Goal: Navigation & Orientation: Find specific page/section

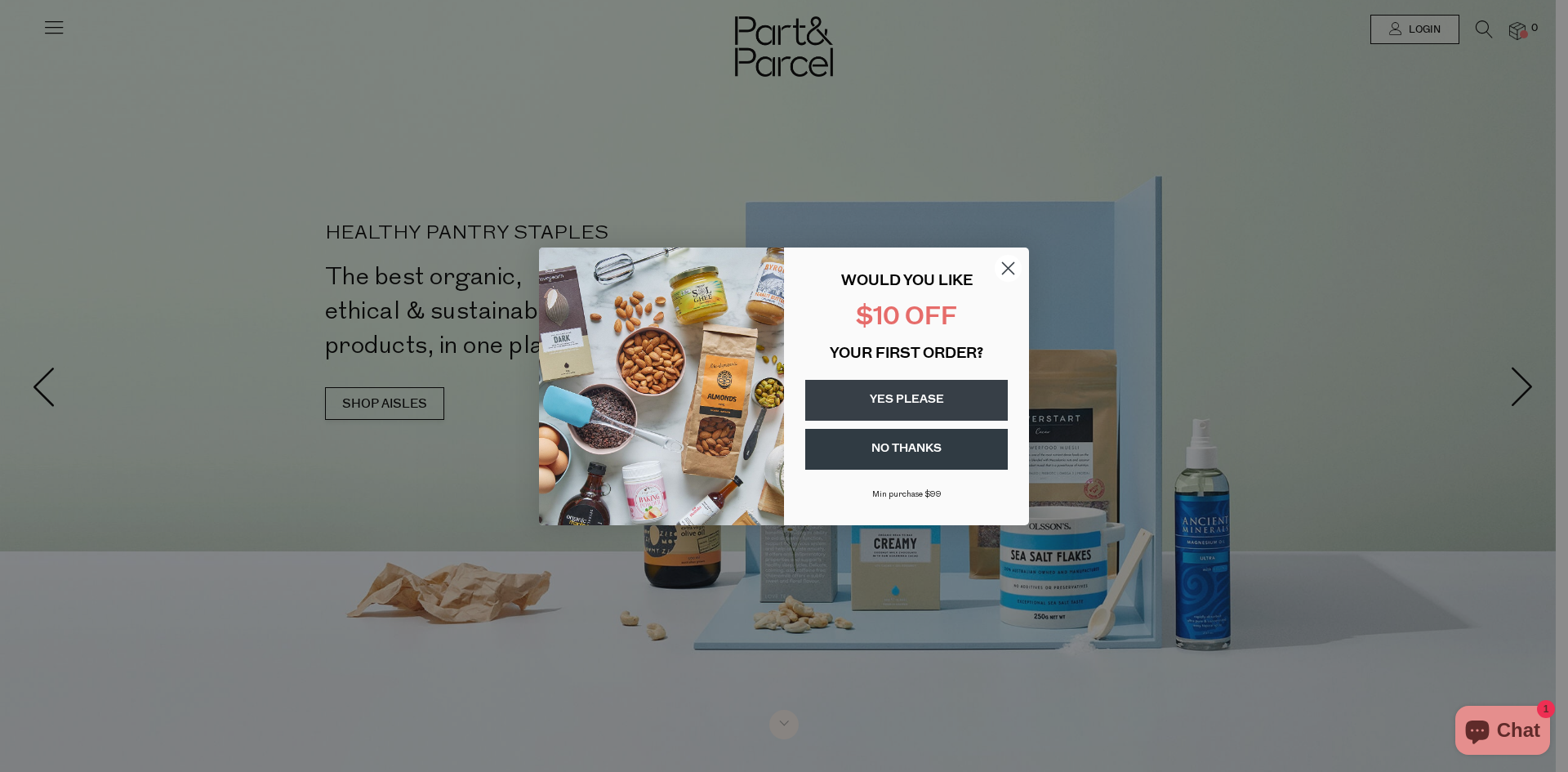
click at [893, 271] on circle "Close dialog" at bounding box center [1008, 267] width 27 height 27
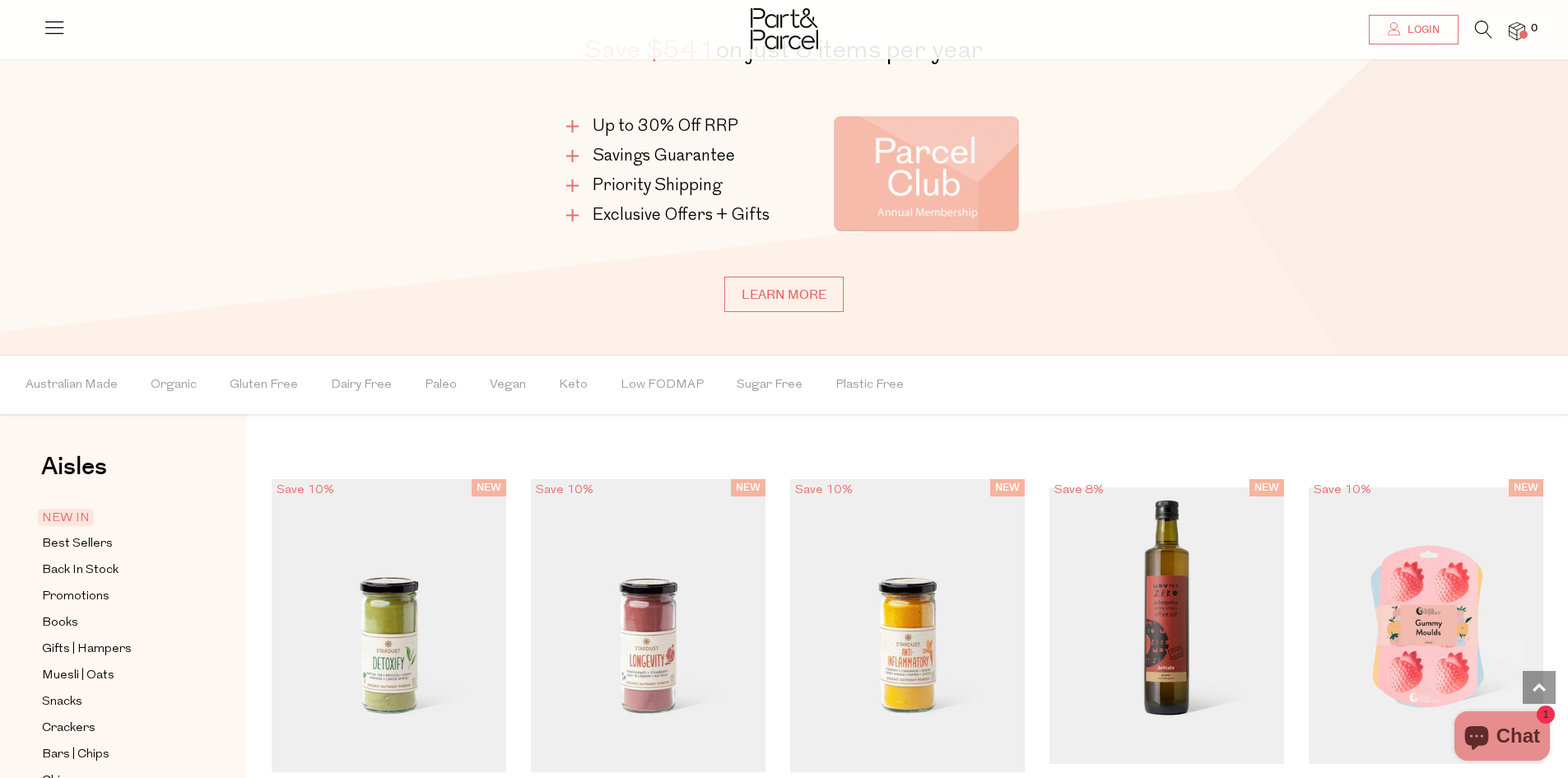
scroll to position [1317, 0]
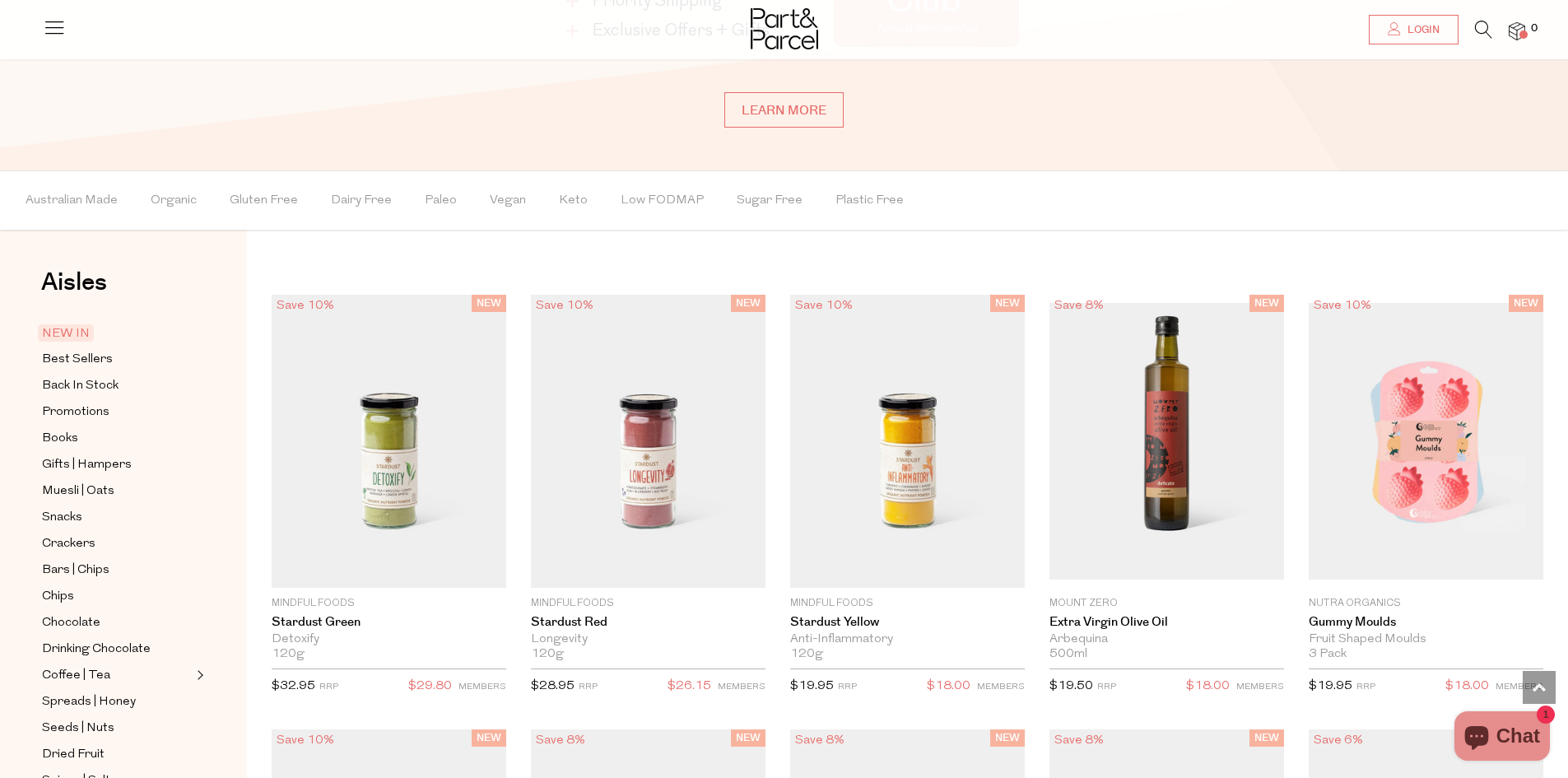
click at [68, 327] on span "NEW IN" at bounding box center [66, 333] width 56 height 18
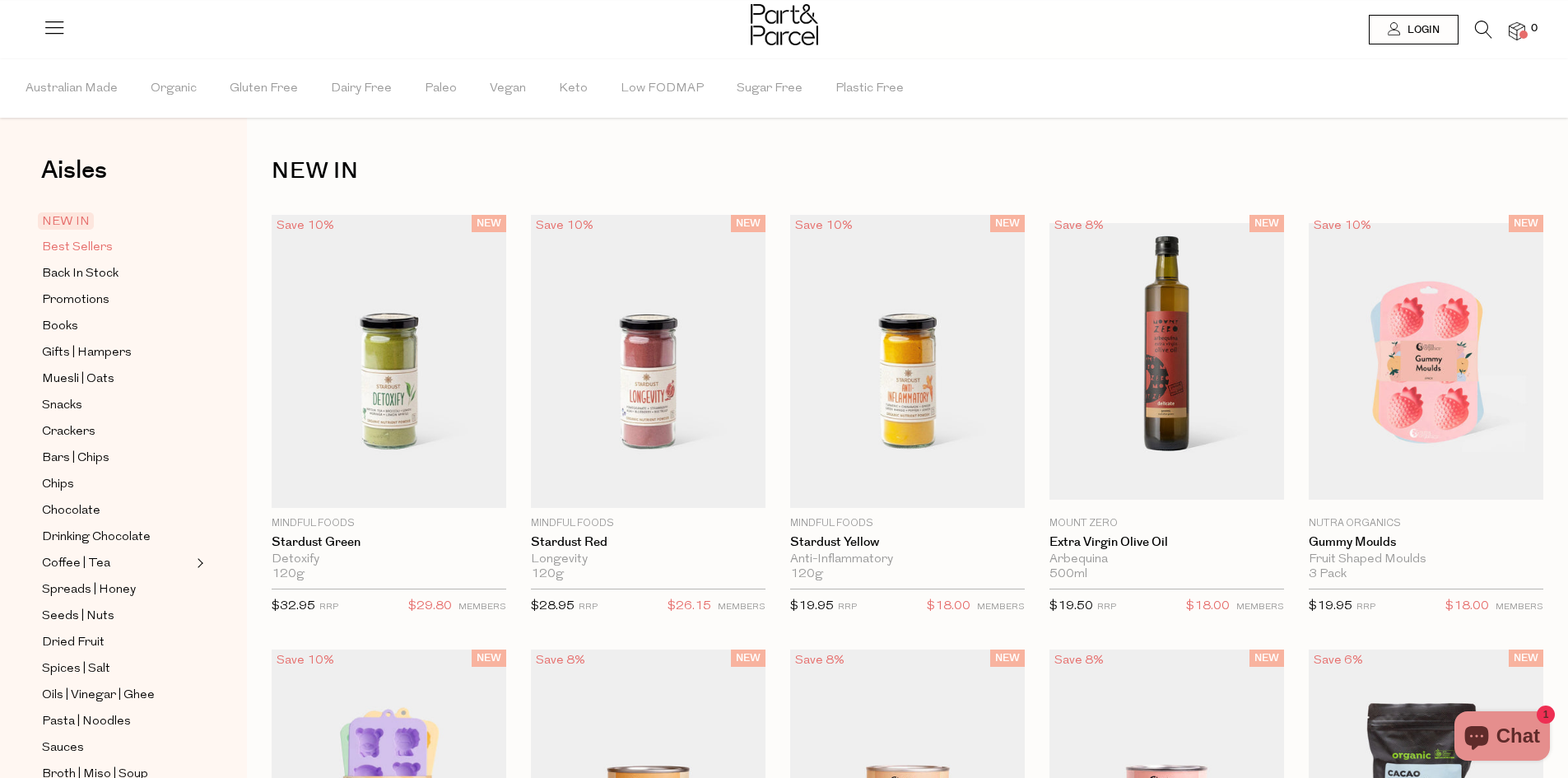
click at [96, 246] on span "Best Sellers" at bounding box center [77, 247] width 71 height 19
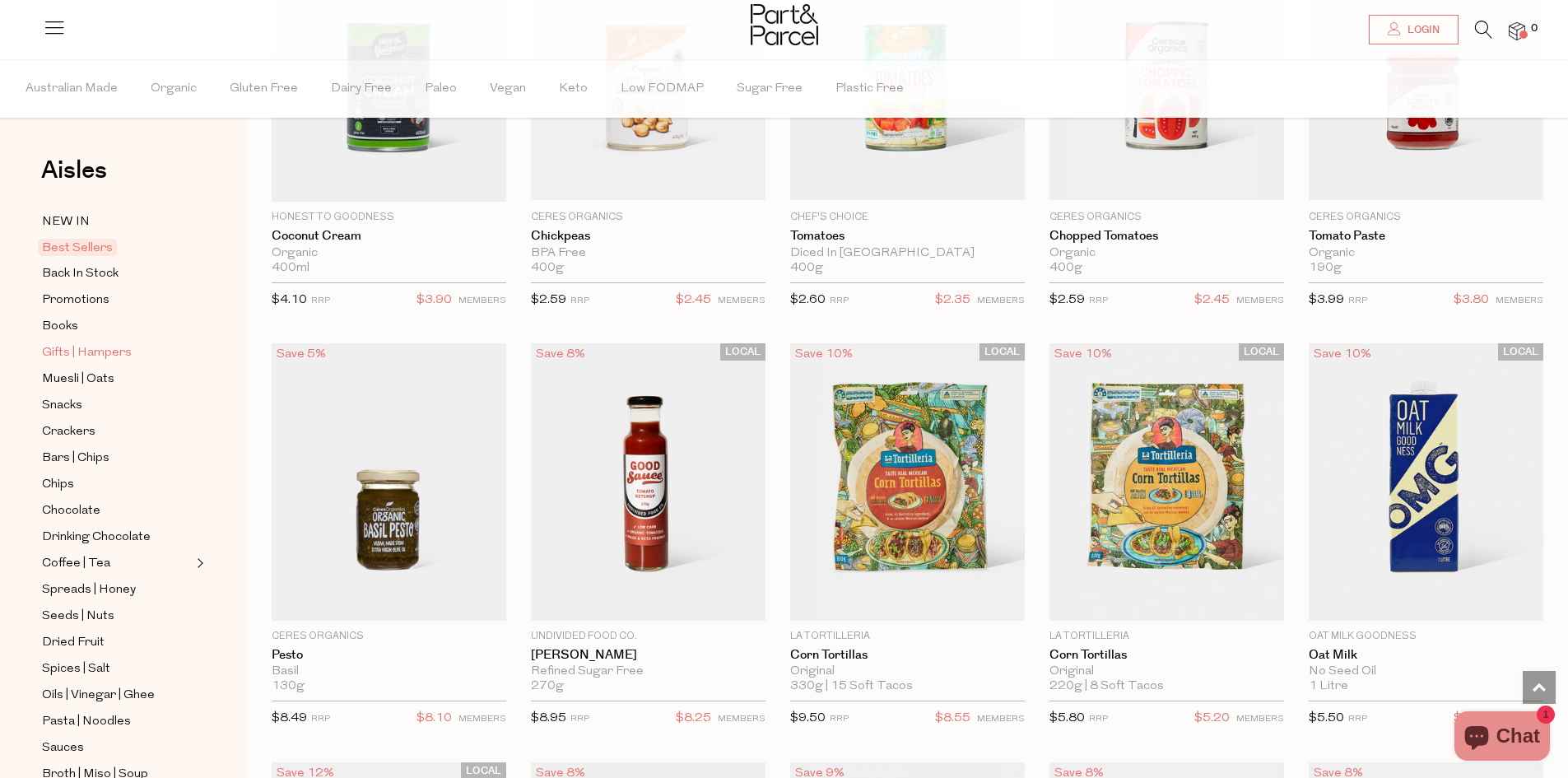
scroll to position [1592, 0]
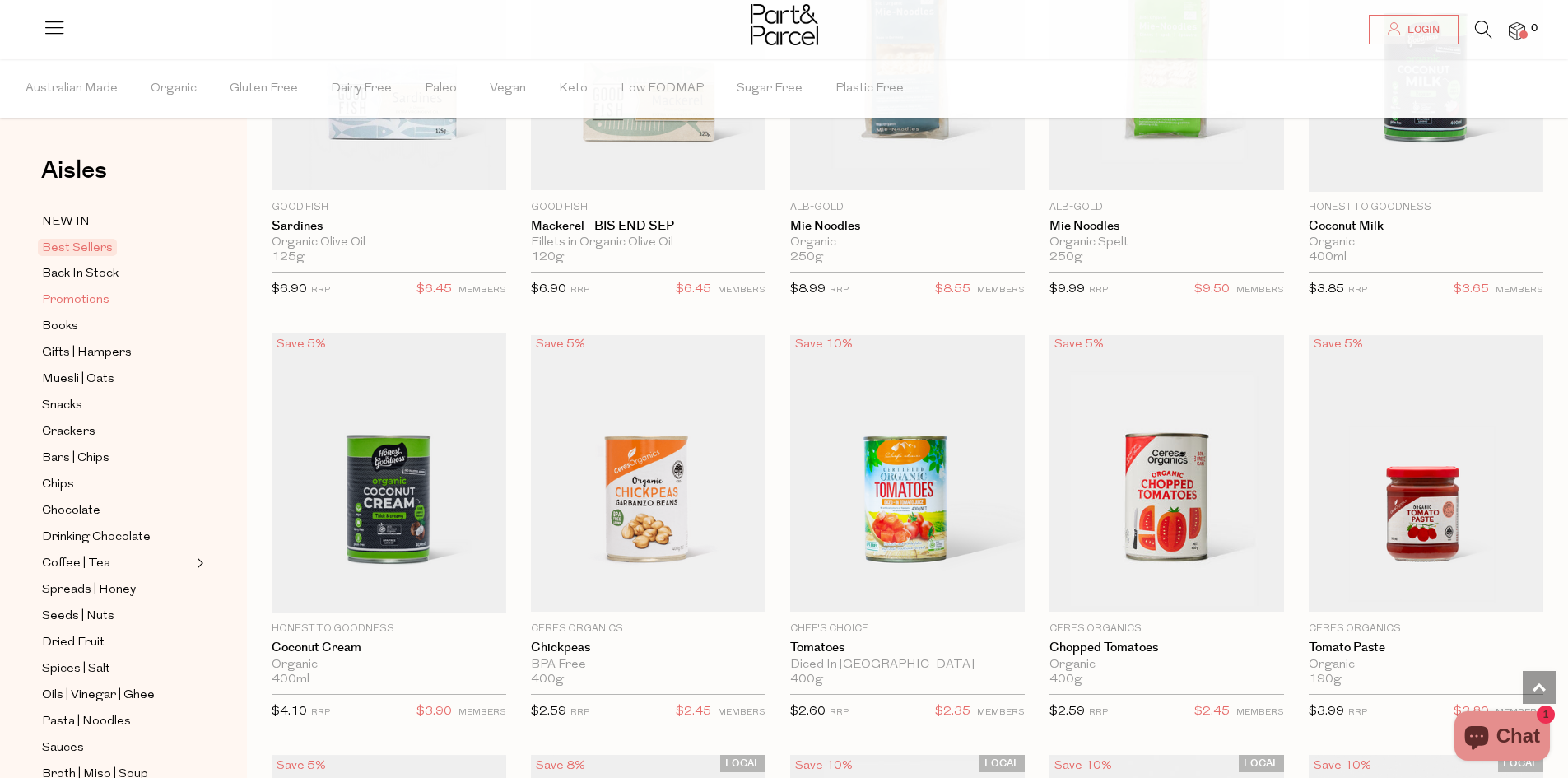
click at [63, 291] on span "Promotions" at bounding box center [75, 300] width 68 height 19
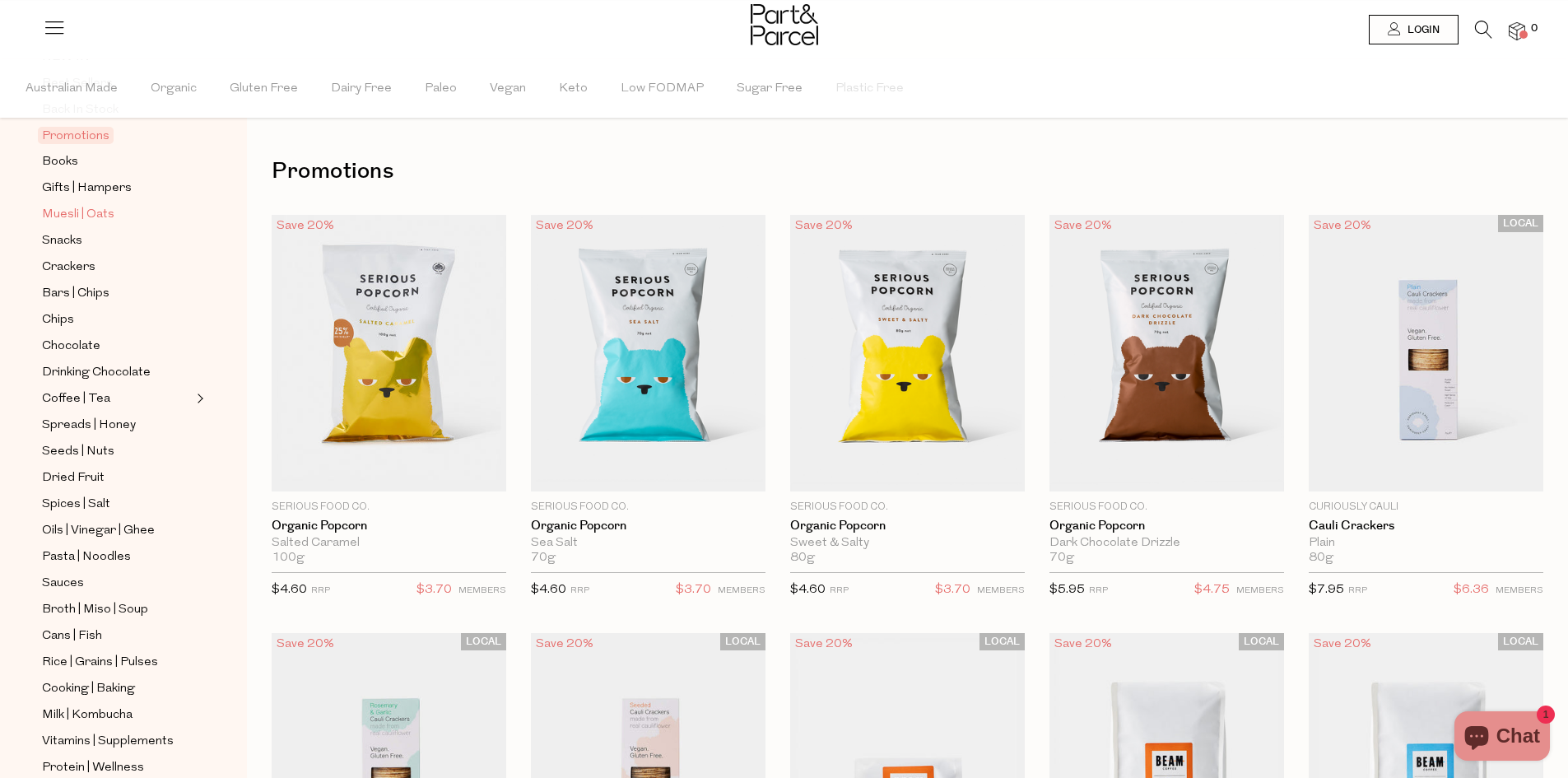
click at [54, 206] on span "Muesli | Oats" at bounding box center [78, 215] width 72 height 19
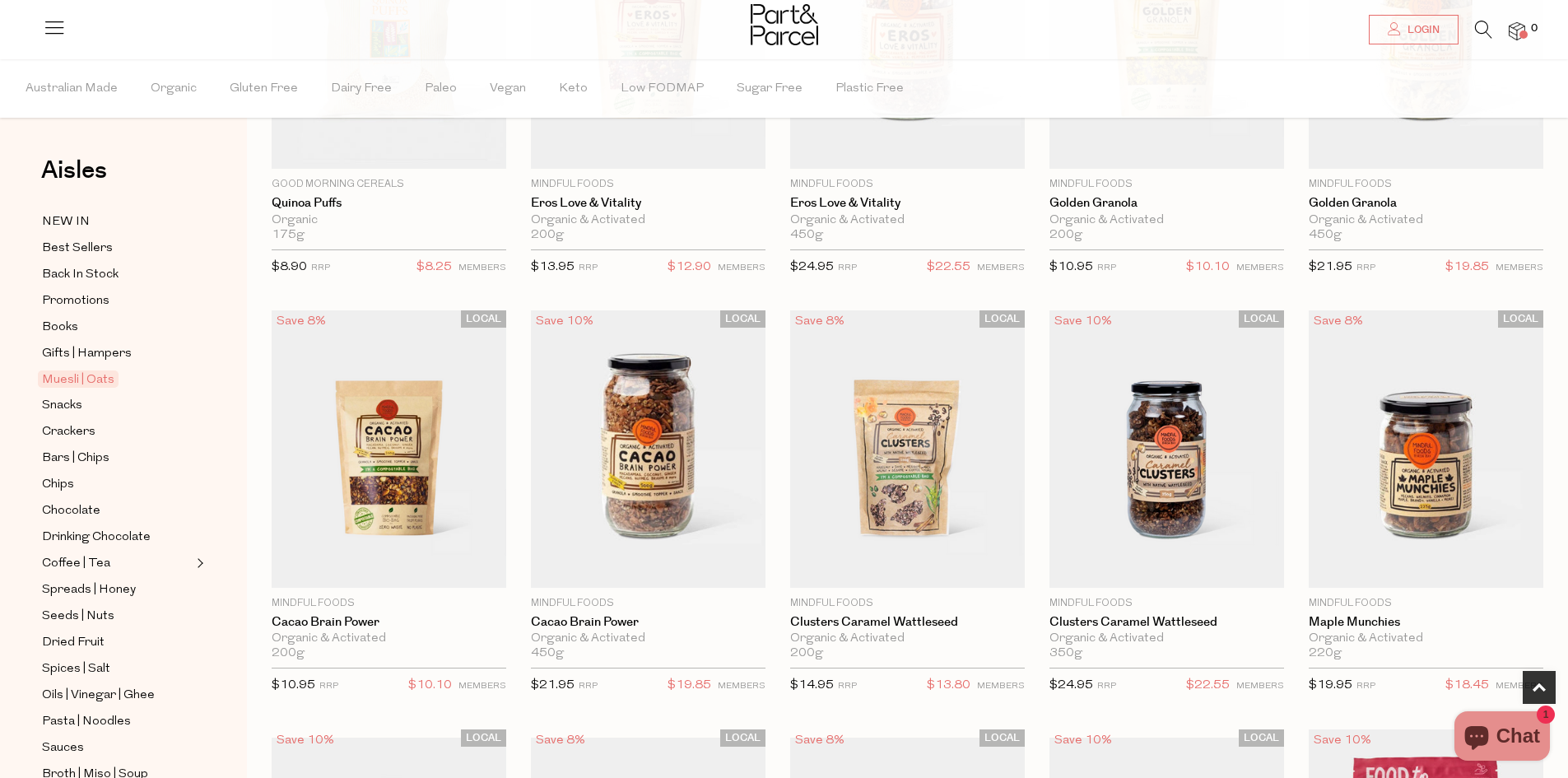
scroll to position [823, 0]
